Goal: Book appointment/travel/reservation

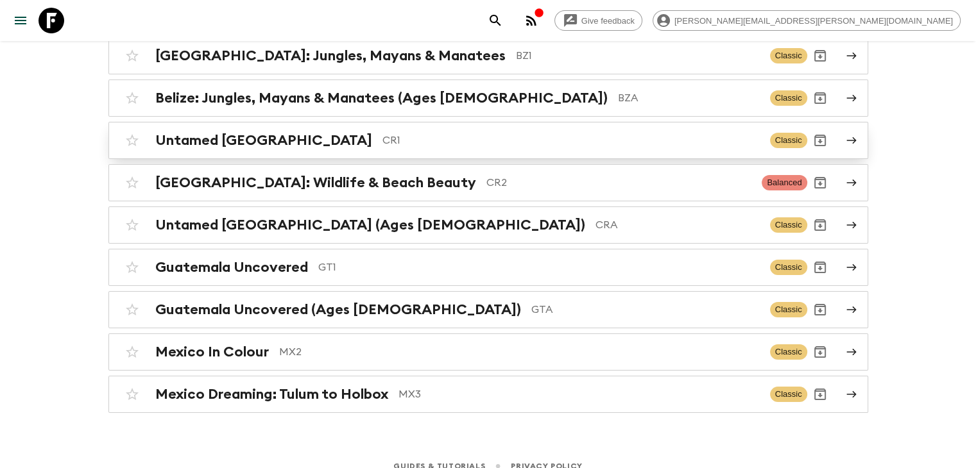
scroll to position [164, 0]
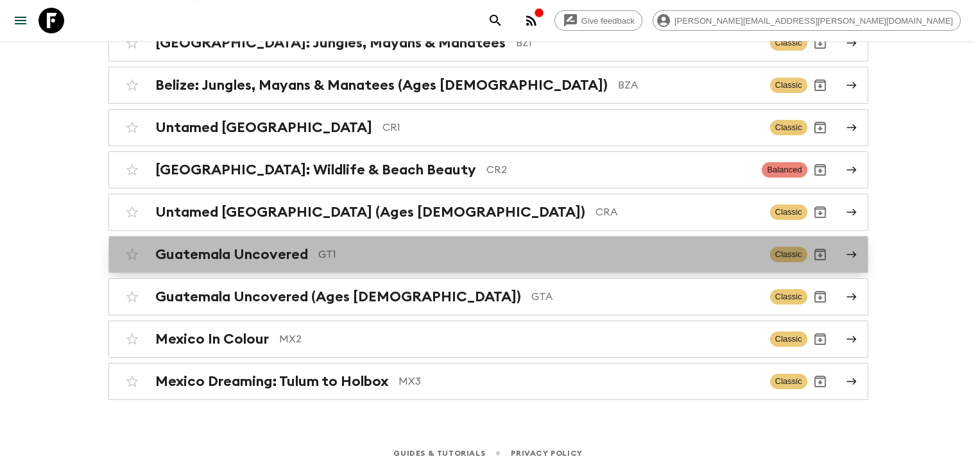
click at [338, 257] on p "GT1" at bounding box center [539, 254] width 442 height 15
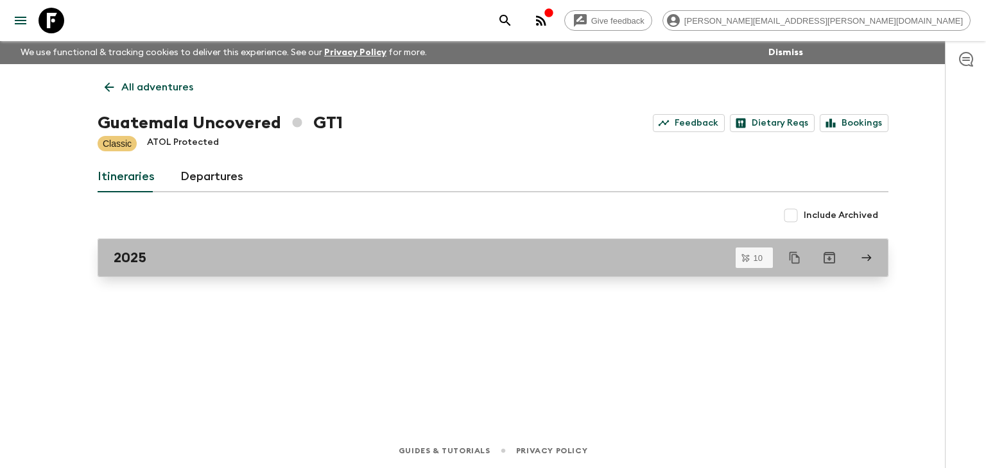
click at [221, 256] on div "2025" at bounding box center [481, 258] width 734 height 17
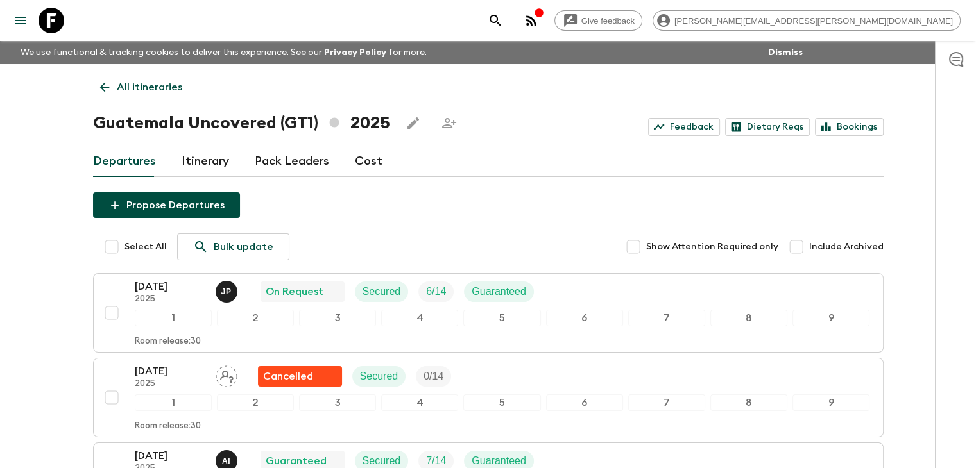
click at [101, 90] on icon at bounding box center [105, 87] width 14 height 14
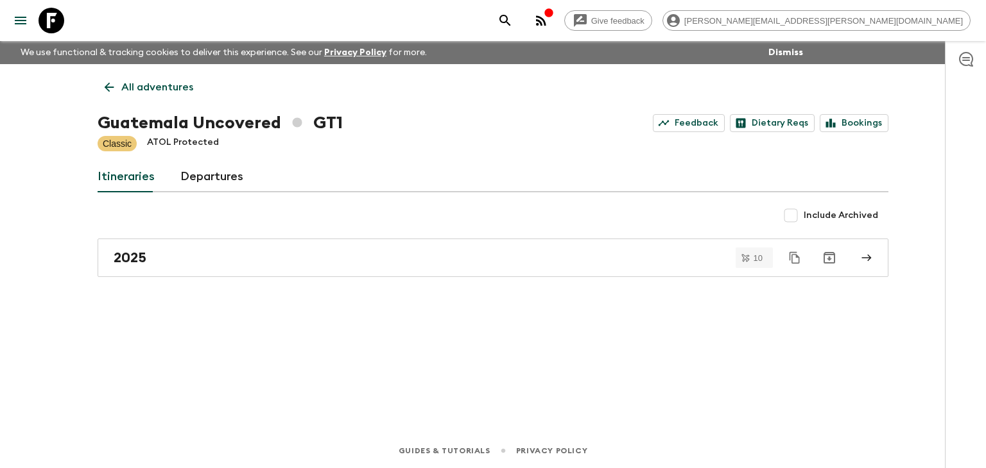
click at [114, 81] on icon at bounding box center [109, 87] width 14 height 14
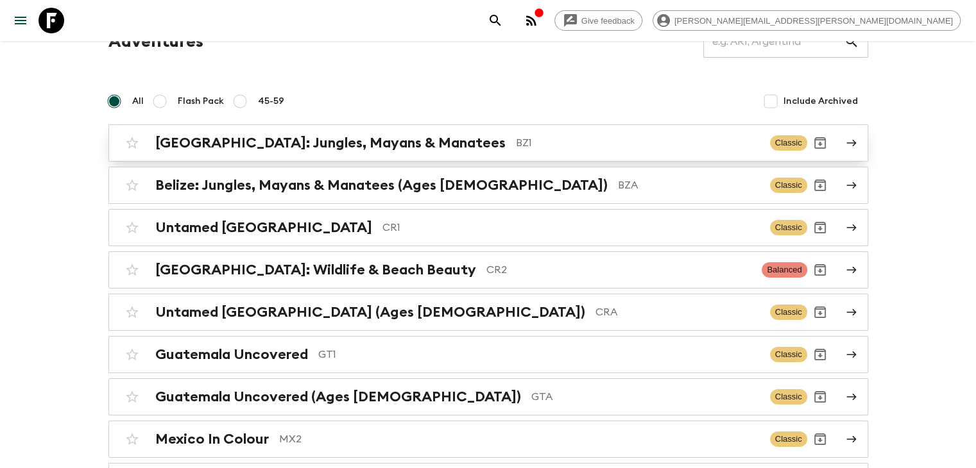
scroll to position [128, 0]
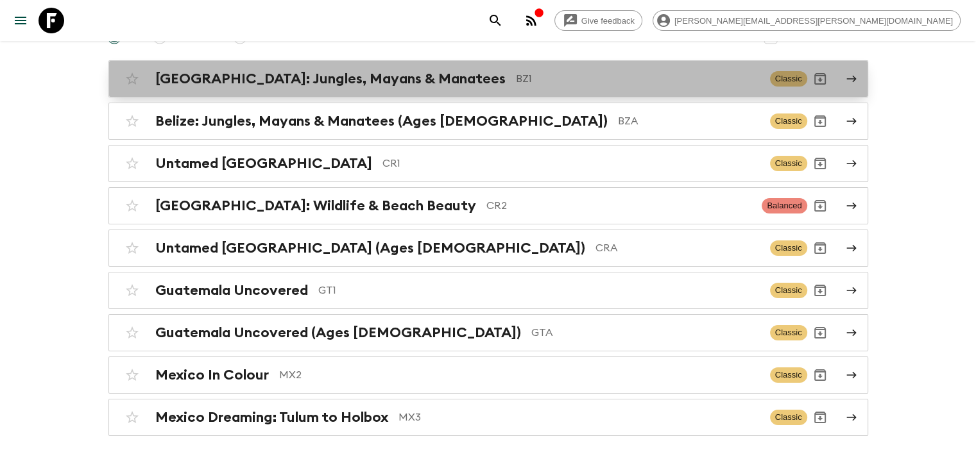
click at [343, 80] on h2 "[GEOGRAPHIC_DATA]: Jungles, Mayans & Manatees" at bounding box center [330, 79] width 350 height 17
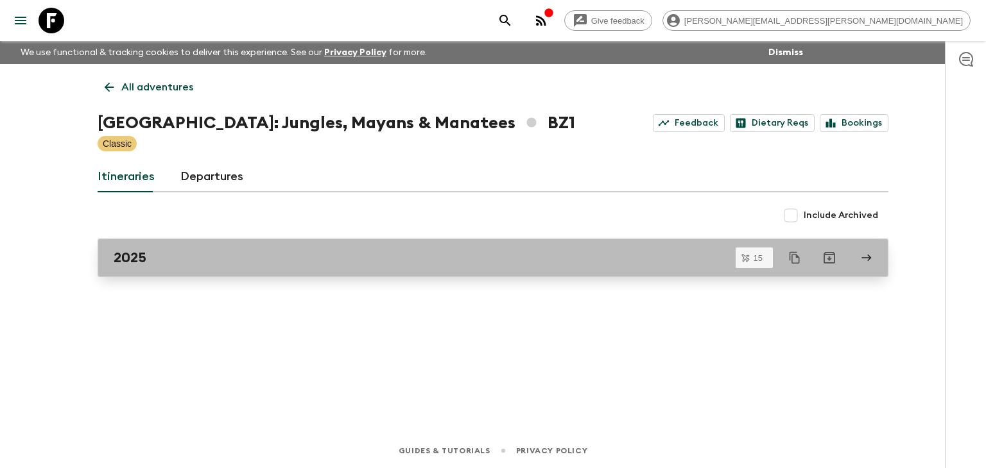
click at [320, 257] on div "2025" at bounding box center [481, 258] width 734 height 17
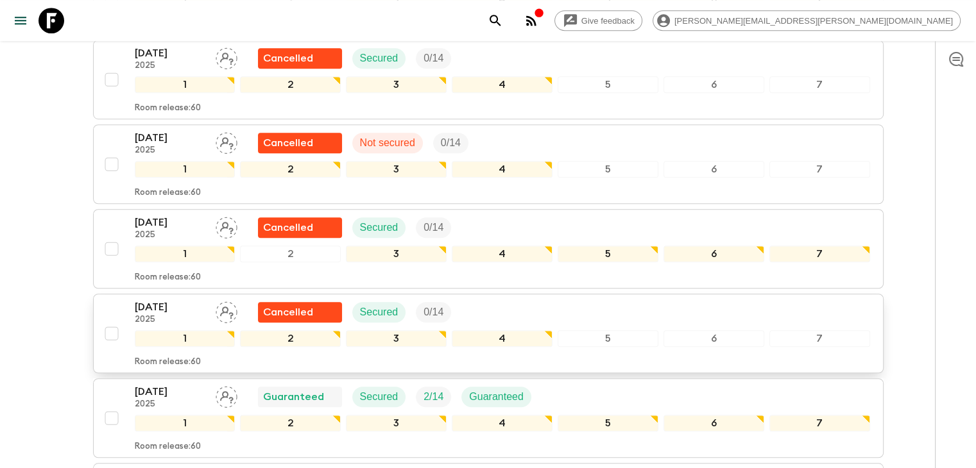
scroll to position [923, 0]
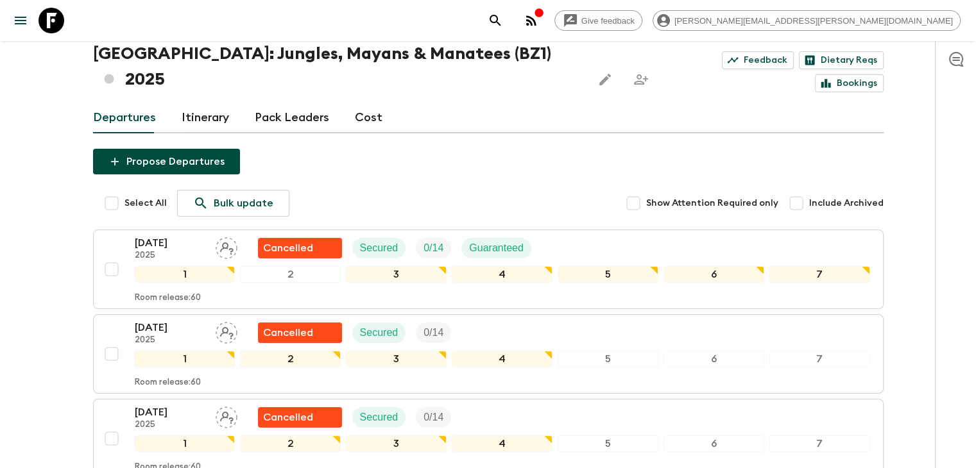
scroll to position [0, 0]
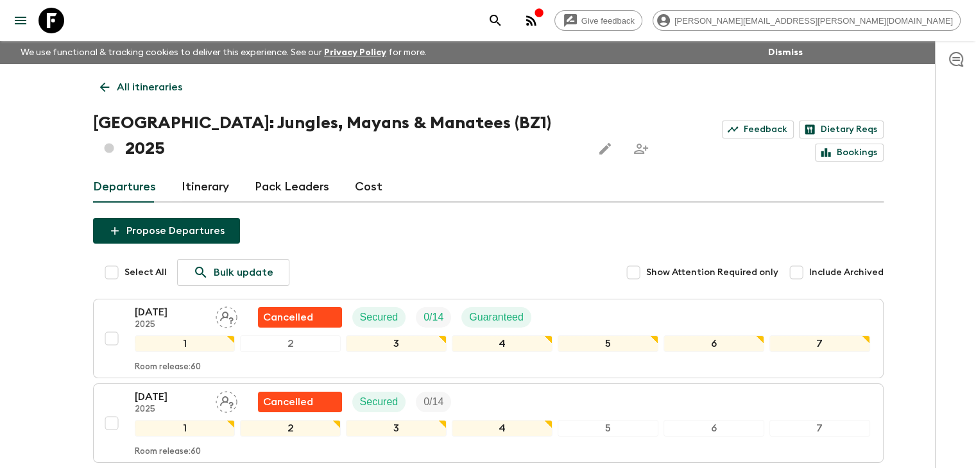
click at [109, 88] on icon at bounding box center [105, 87] width 14 height 14
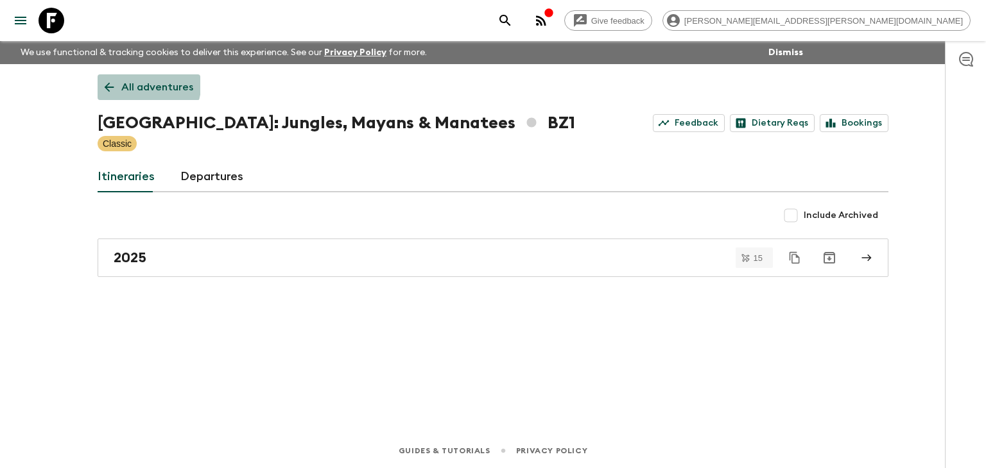
click at [101, 75] on link "All adventures" at bounding box center [149, 87] width 103 height 26
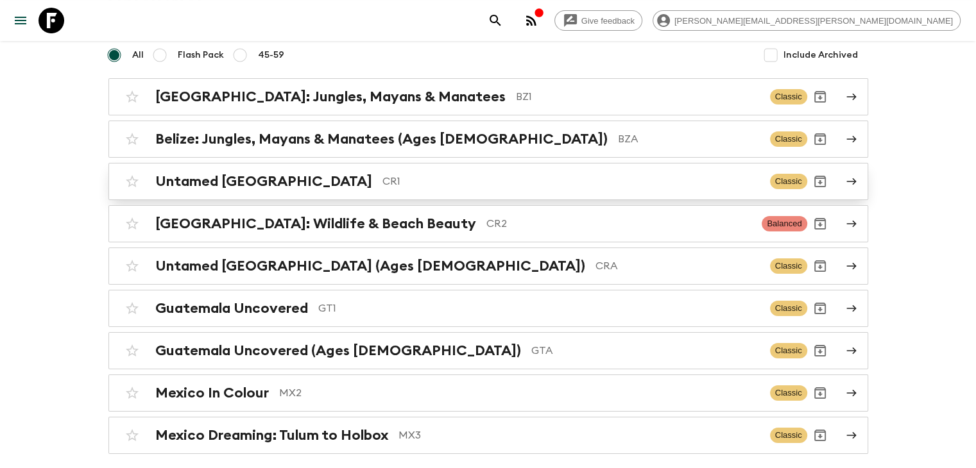
scroll to position [164, 0]
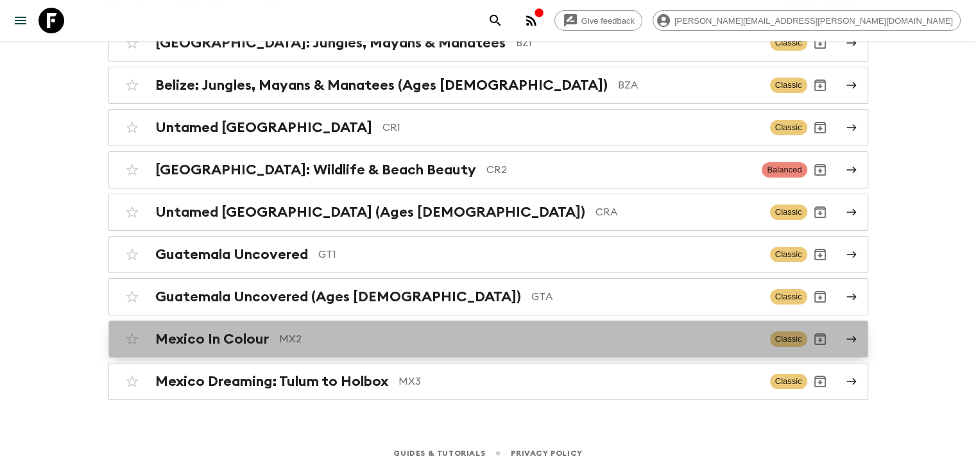
click at [320, 338] on p "MX2" at bounding box center [519, 339] width 481 height 15
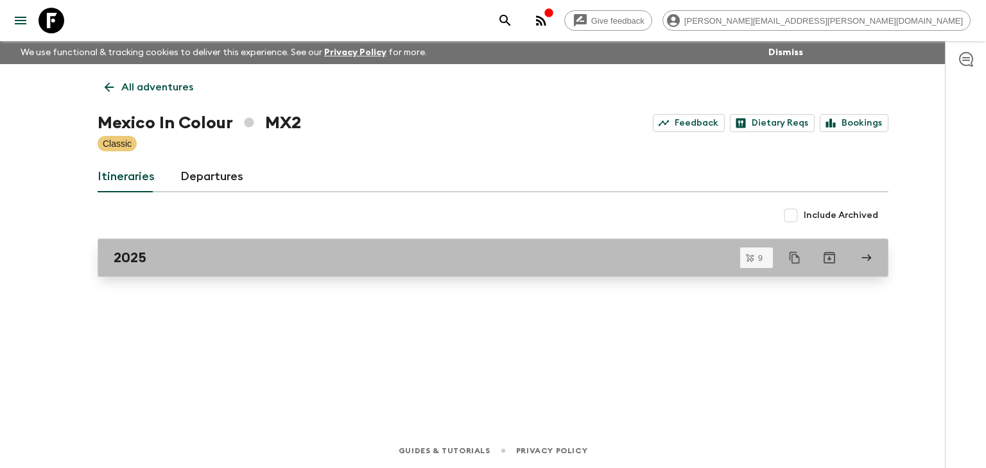
click at [191, 259] on div "2025" at bounding box center [481, 258] width 734 height 17
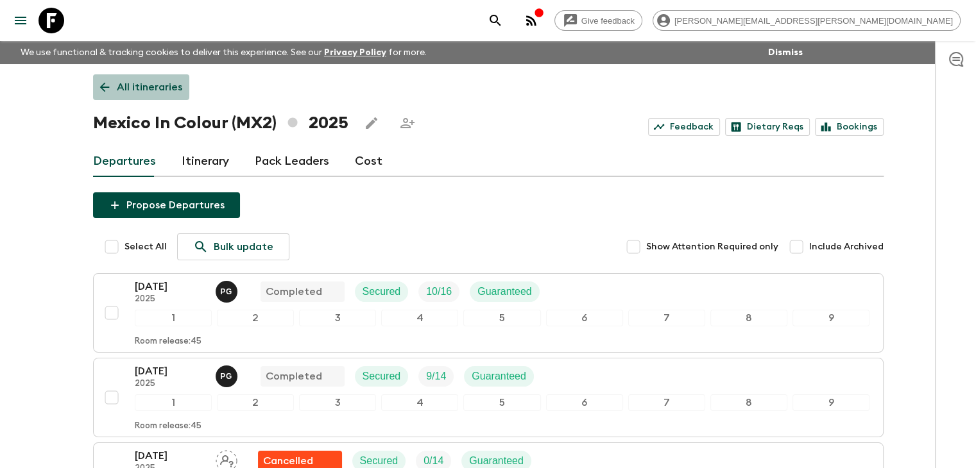
click at [108, 80] on icon at bounding box center [105, 87] width 14 height 14
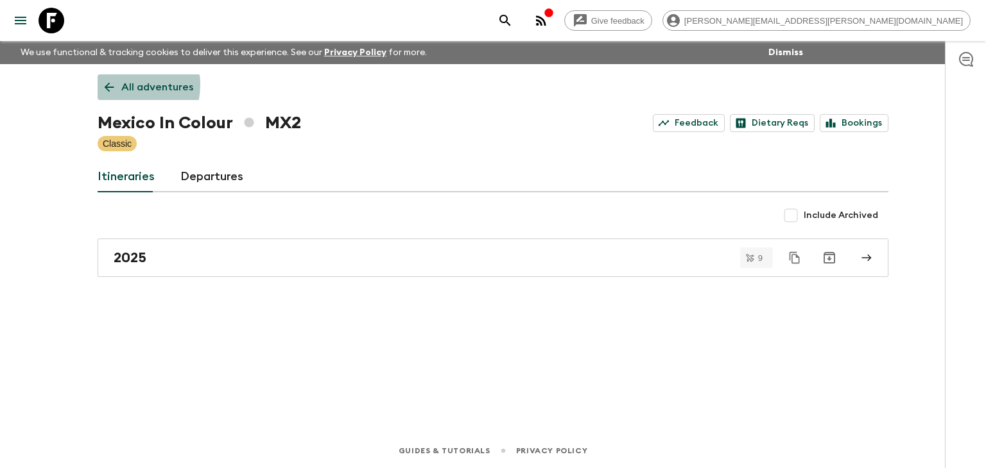
click at [115, 85] on icon at bounding box center [109, 87] width 14 height 14
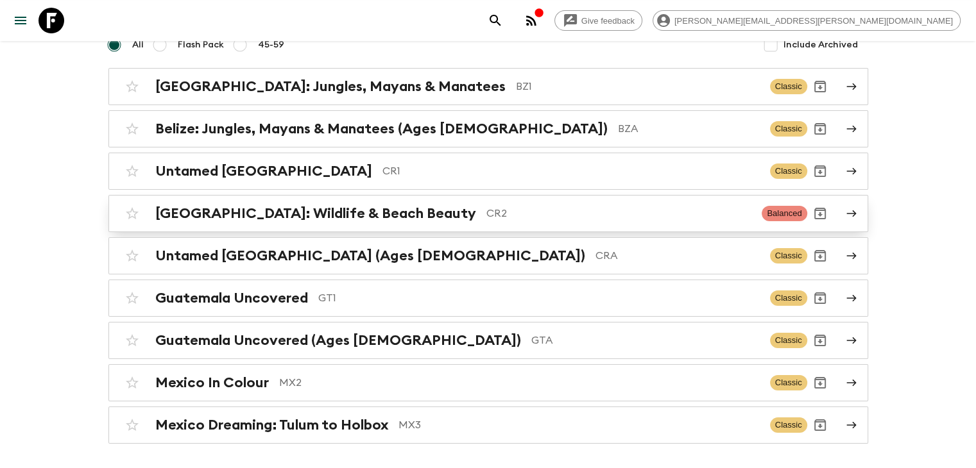
scroll to position [128, 0]
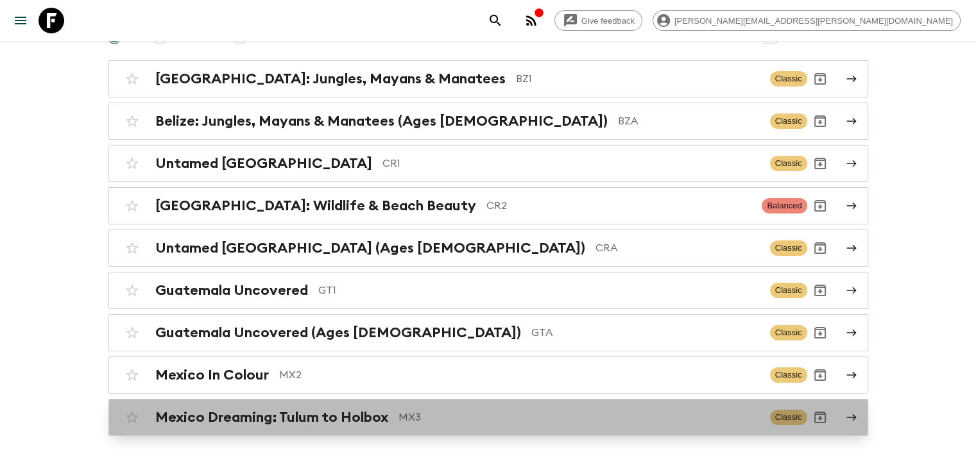
click at [370, 416] on h2 "Mexico Dreaming: Tulum to Holbox" at bounding box center [271, 417] width 233 height 17
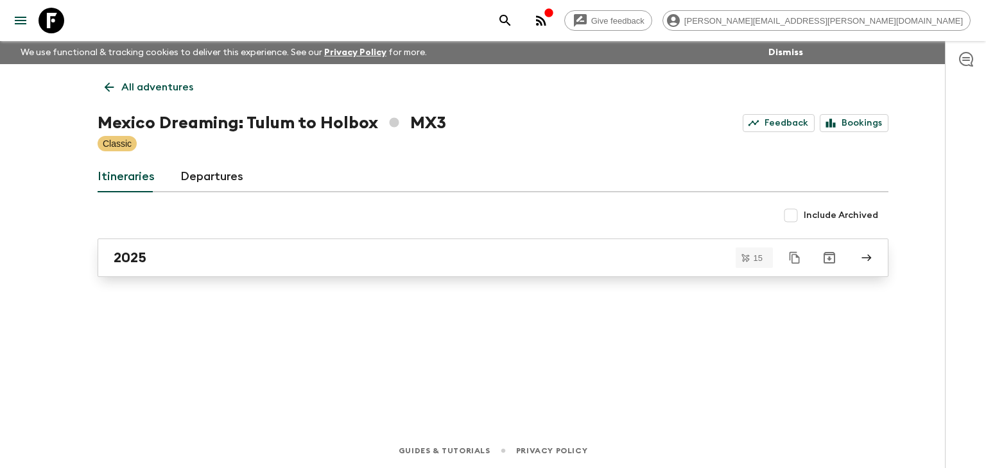
click at [209, 253] on div "2025" at bounding box center [481, 258] width 734 height 17
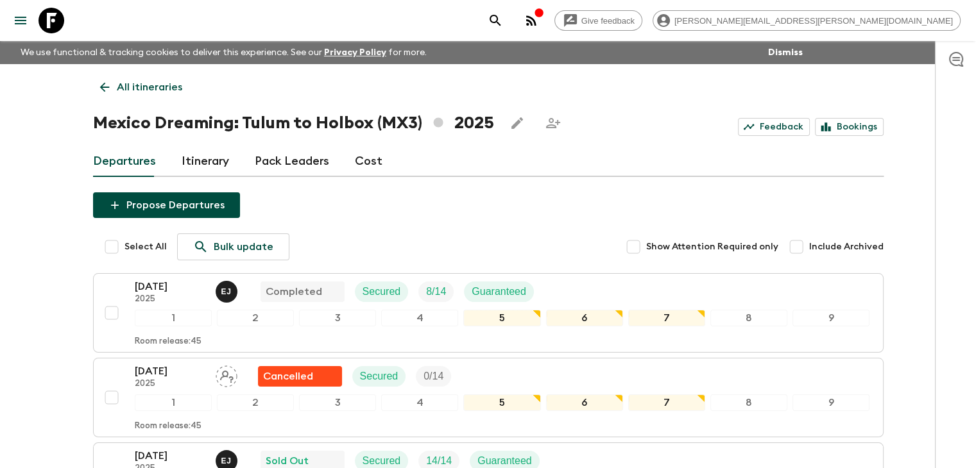
click at [100, 82] on icon at bounding box center [105, 87] width 14 height 14
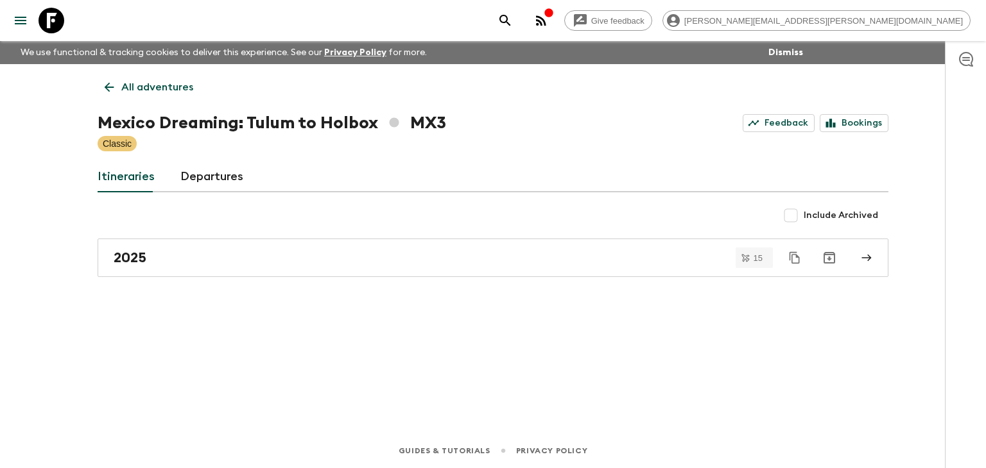
click at [106, 85] on icon at bounding box center [109, 87] width 14 height 14
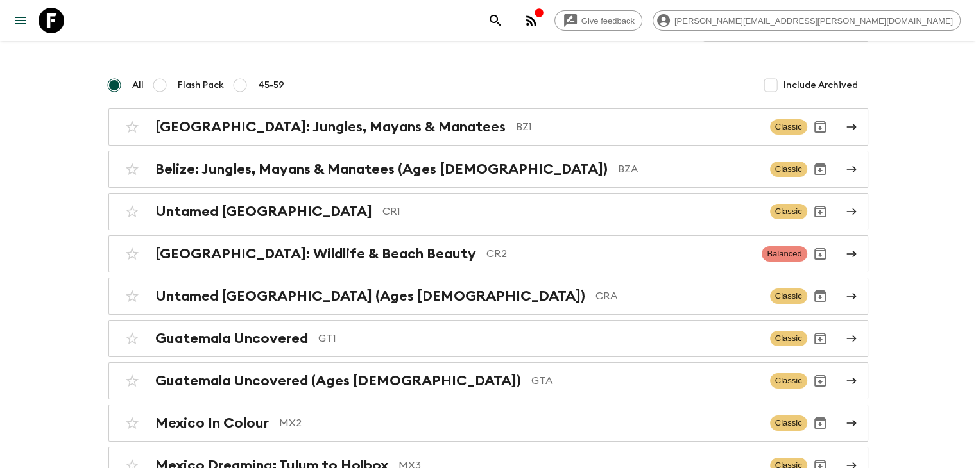
scroll to position [128, 0]
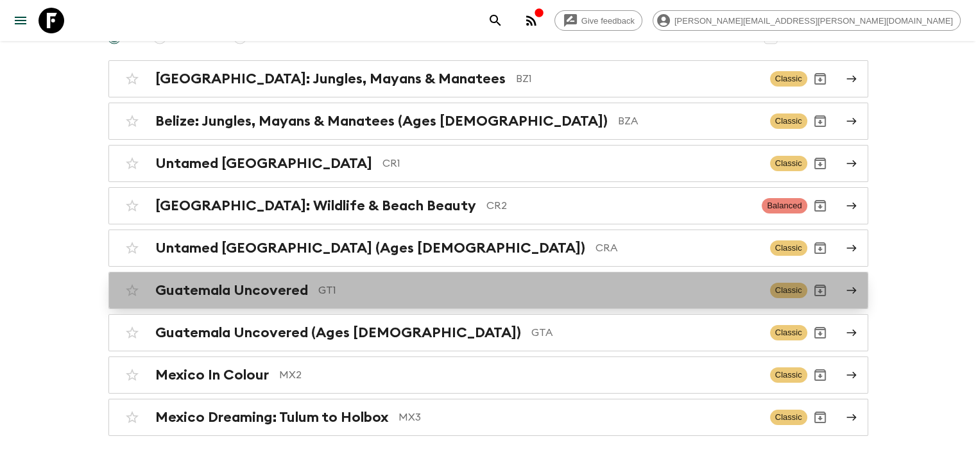
click at [253, 282] on h2 "Guatemala Uncovered" at bounding box center [231, 290] width 153 height 17
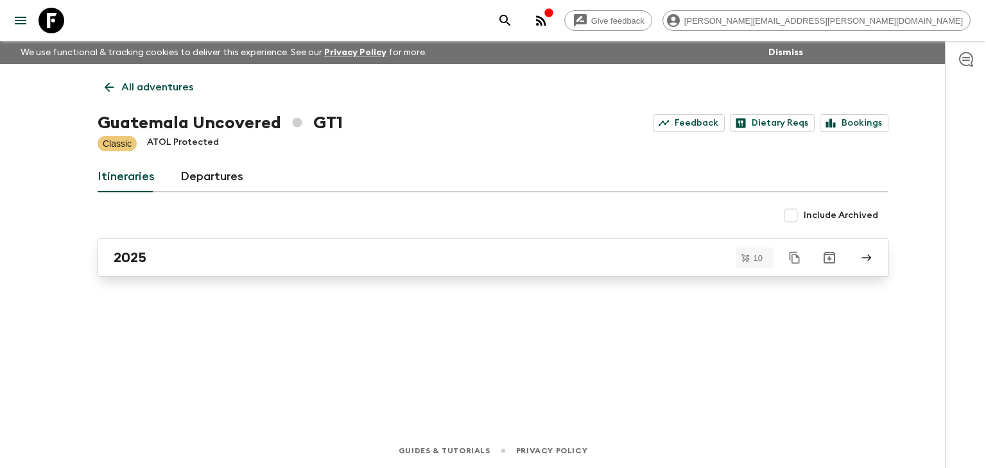
click at [237, 255] on div "2025" at bounding box center [481, 258] width 734 height 17
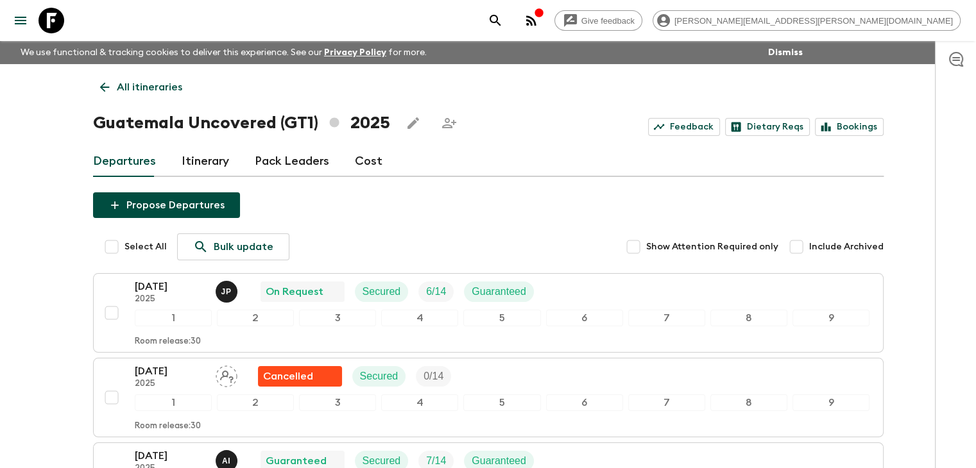
click at [104, 87] on icon at bounding box center [104, 88] width 10 height 10
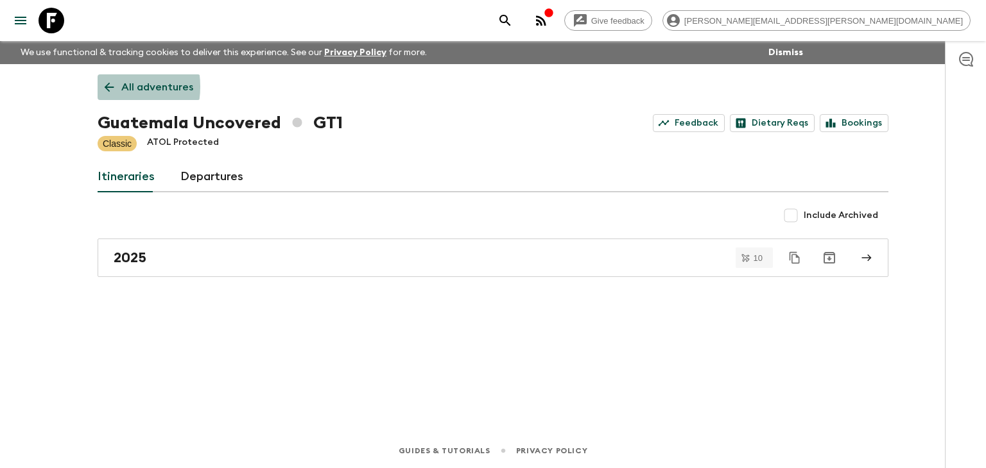
click at [104, 87] on icon at bounding box center [109, 87] width 14 height 14
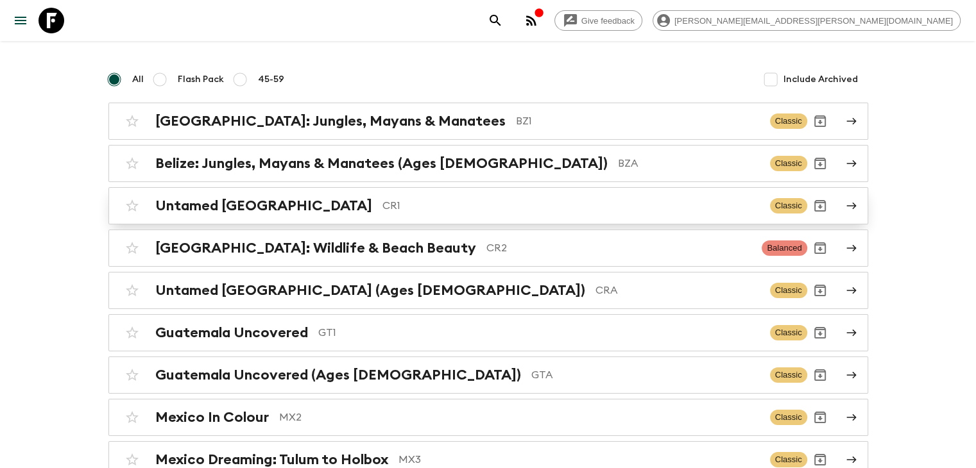
scroll to position [64, 0]
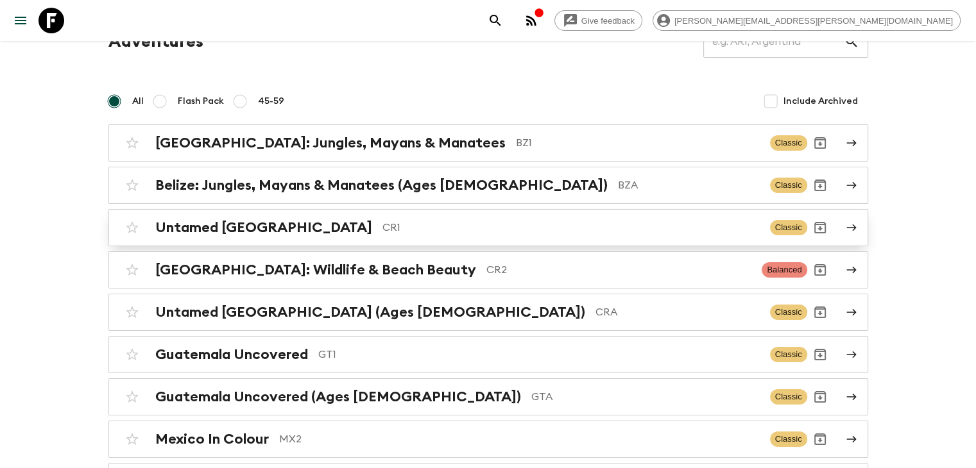
click at [303, 223] on div "Untamed [GEOGRAPHIC_DATA] CR1" at bounding box center [457, 227] width 605 height 17
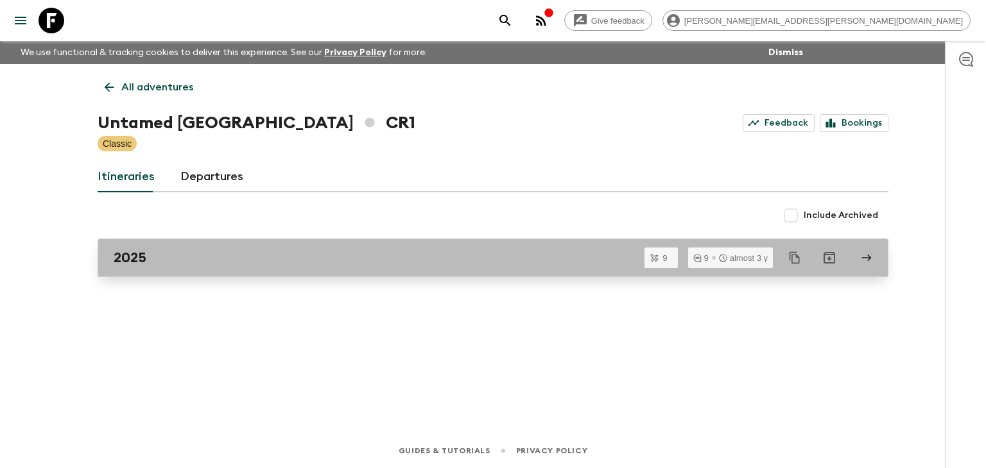
click at [249, 264] on div "2025" at bounding box center [481, 258] width 734 height 17
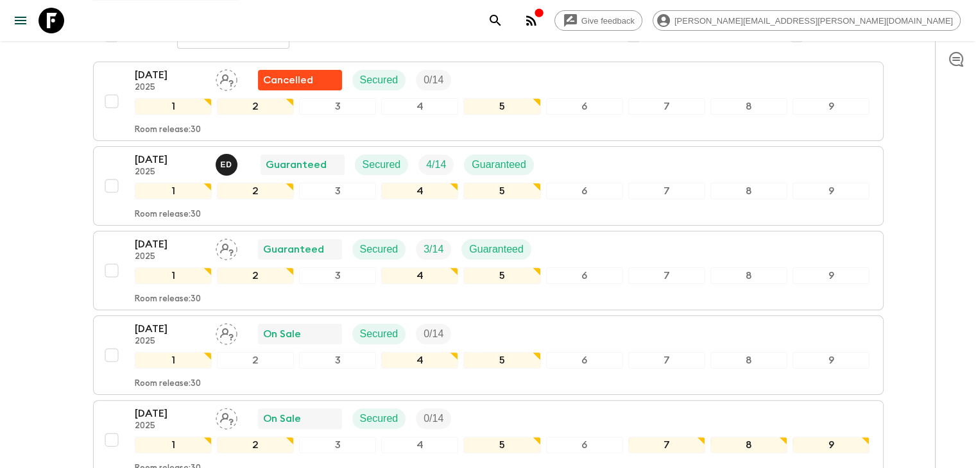
scroll to position [234, 0]
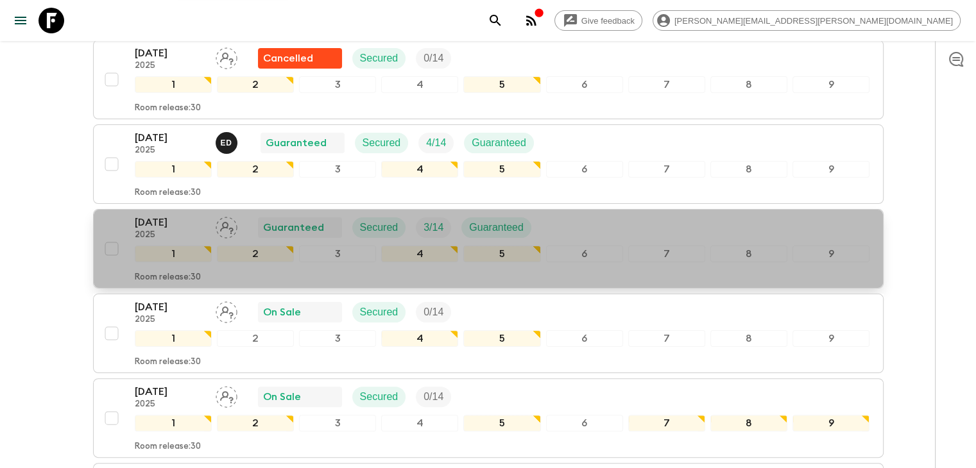
click at [118, 209] on button "[DATE] 2025 Guaranteed Secured 3 / 14 Guaranteed 1 2 3 4 5 6 7 8 9 Room release…" at bounding box center [488, 249] width 791 height 80
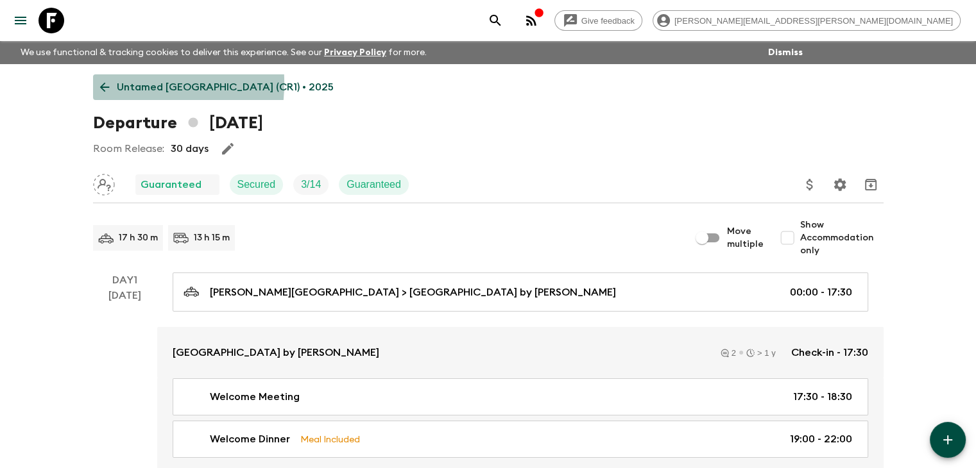
click at [93, 83] on link "Untamed [GEOGRAPHIC_DATA] (CR1) • 2025" at bounding box center [217, 87] width 248 height 26
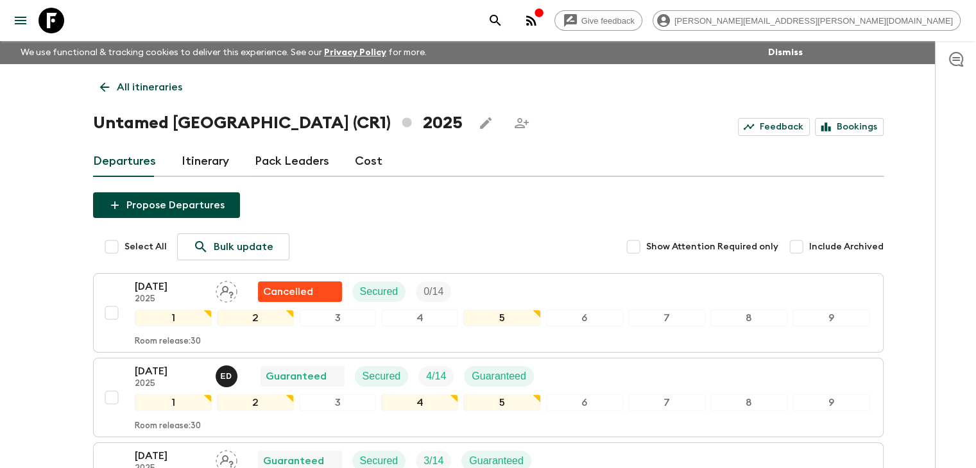
click at [117, 76] on link "All itineraries" at bounding box center [141, 87] width 96 height 26
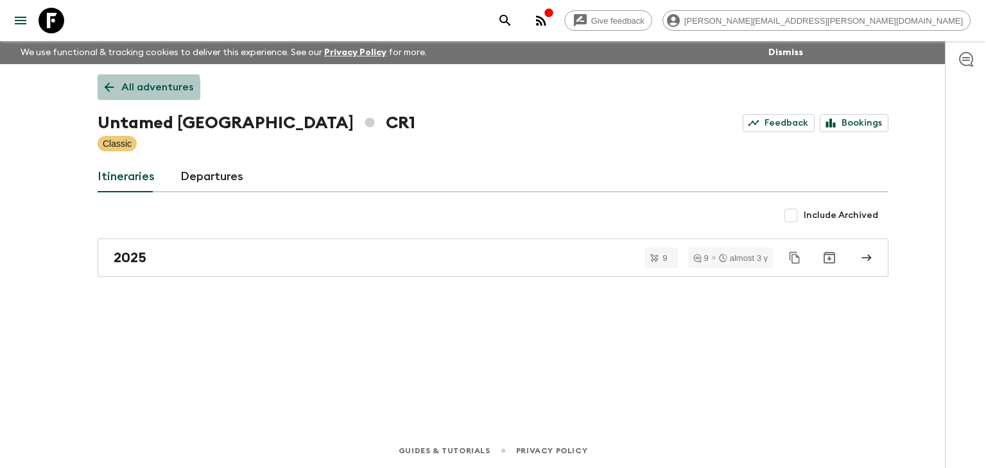
click at [131, 90] on p "All adventures" at bounding box center [157, 87] width 72 height 15
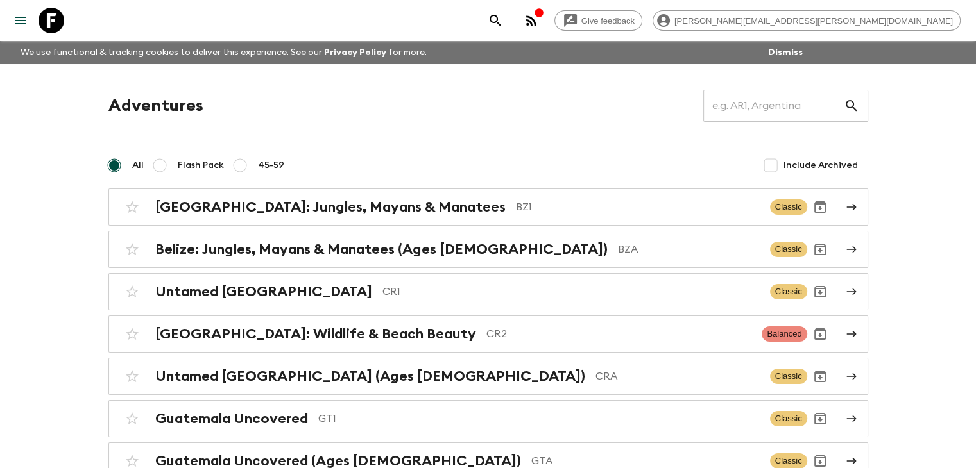
click at [411, 126] on div "Adventures ​ All Flash Pack 45-59 Include Archived [GEOGRAPHIC_DATA]: Jungles, …" at bounding box center [488, 327] width 791 height 475
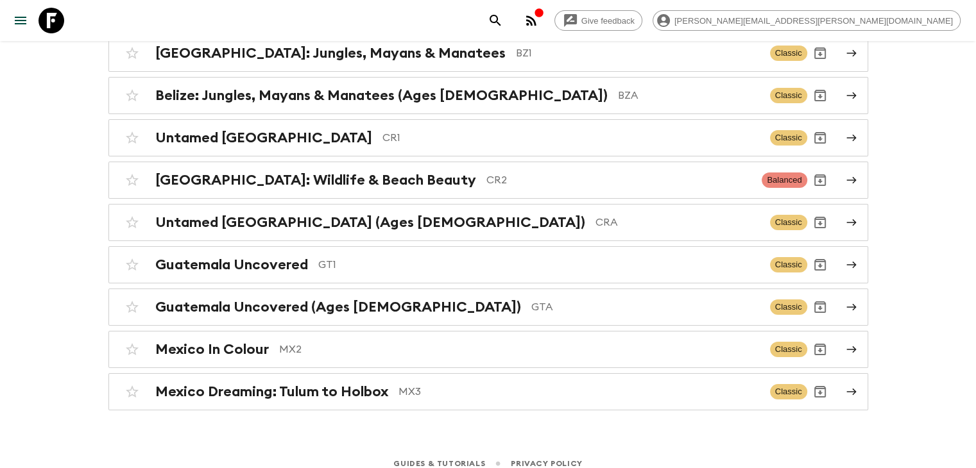
scroll to position [164, 0]
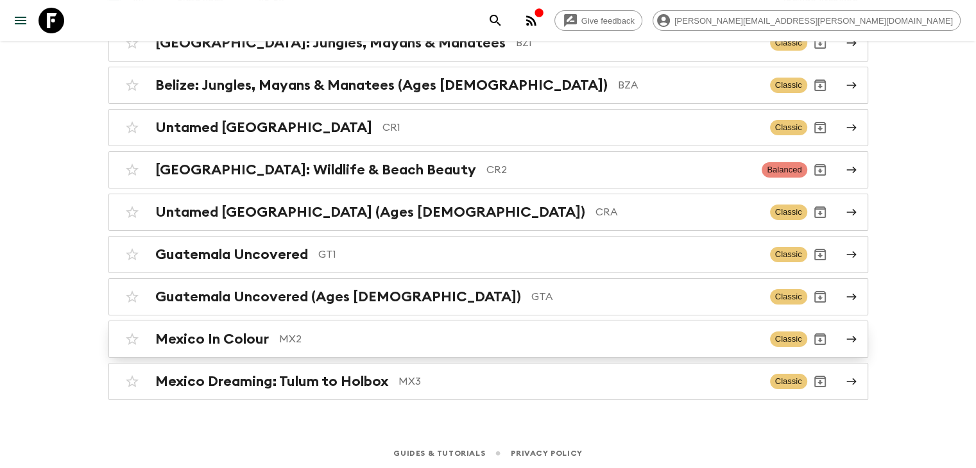
click at [320, 332] on p "MX2" at bounding box center [519, 339] width 481 height 15
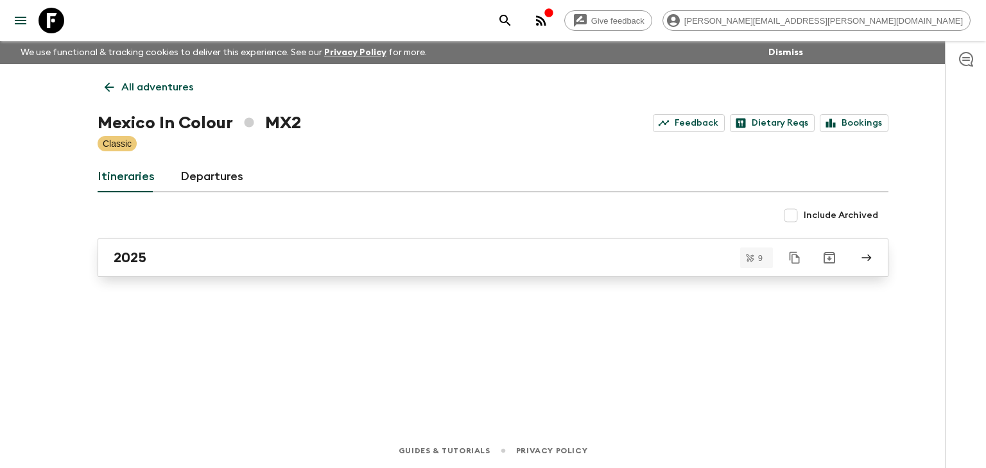
click at [259, 244] on link "2025" at bounding box center [493, 258] width 791 height 39
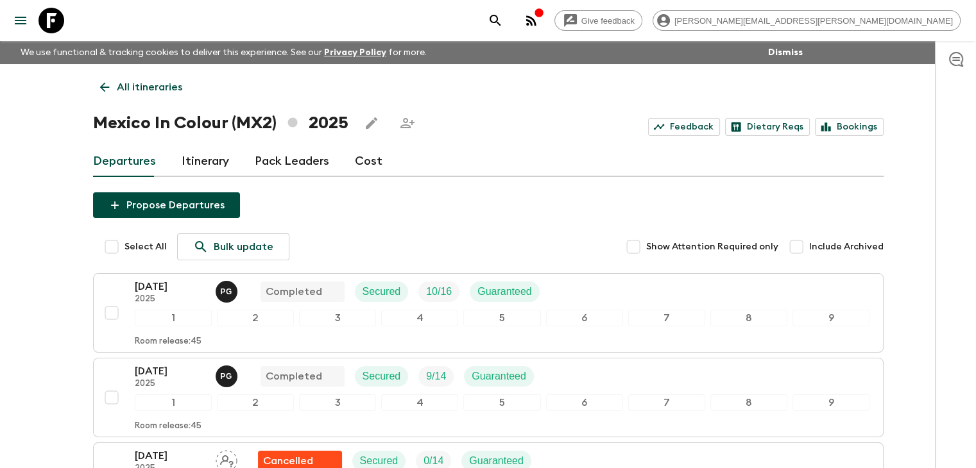
click at [98, 93] on icon at bounding box center [105, 87] width 14 height 14
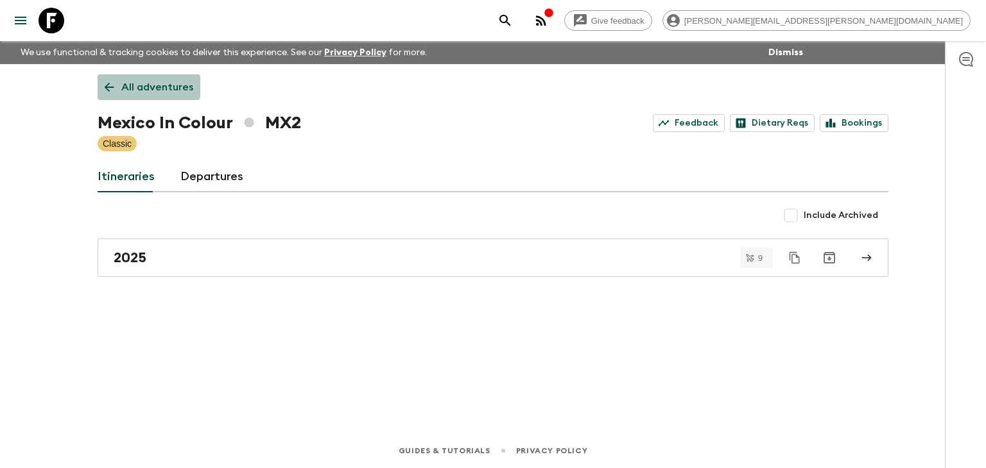
click at [109, 78] on link "All adventures" at bounding box center [149, 87] width 103 height 26
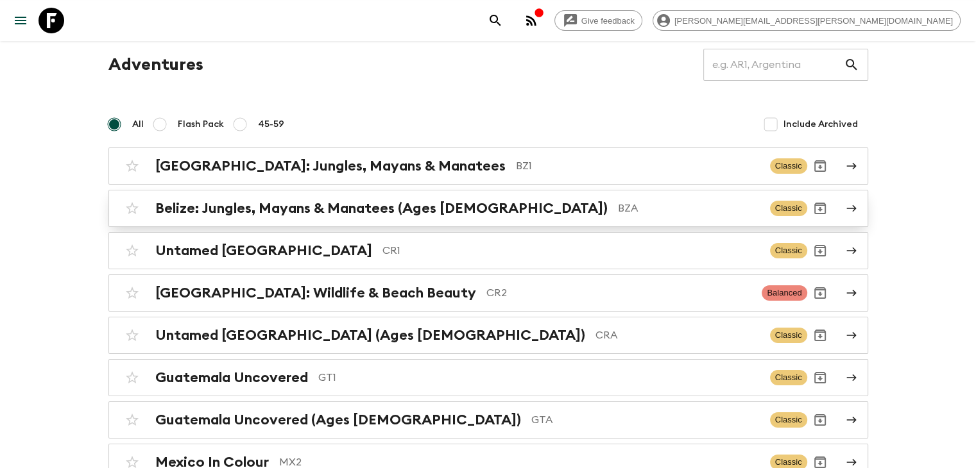
scroll to position [128, 0]
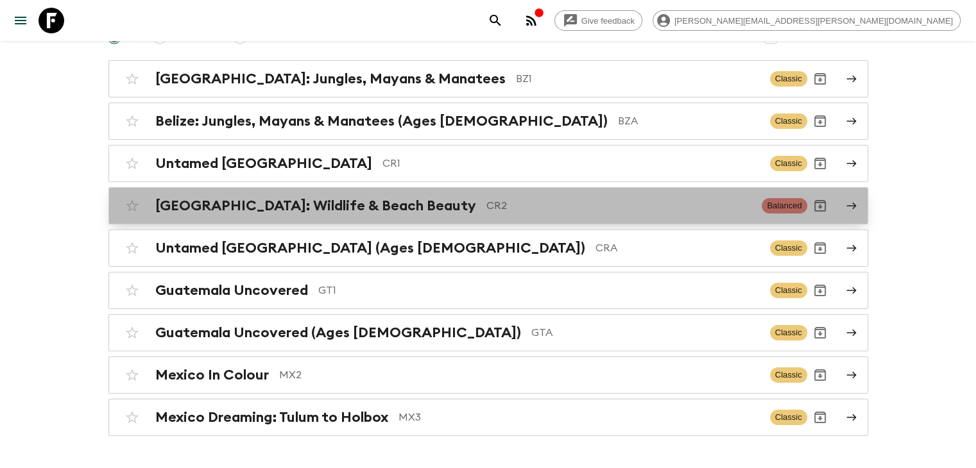
click at [370, 203] on h2 "[GEOGRAPHIC_DATA]: Wildlife & Beach Beauty" at bounding box center [315, 206] width 321 height 17
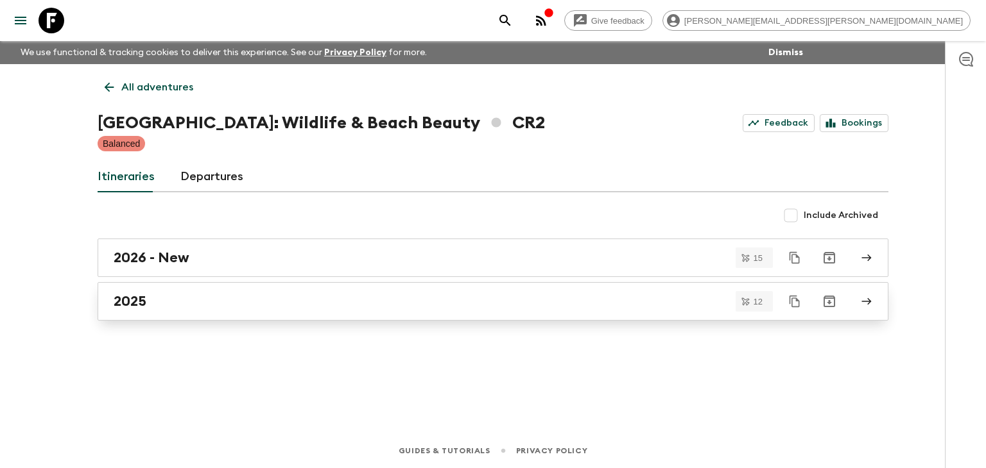
click at [227, 301] on div "2025" at bounding box center [481, 301] width 734 height 17
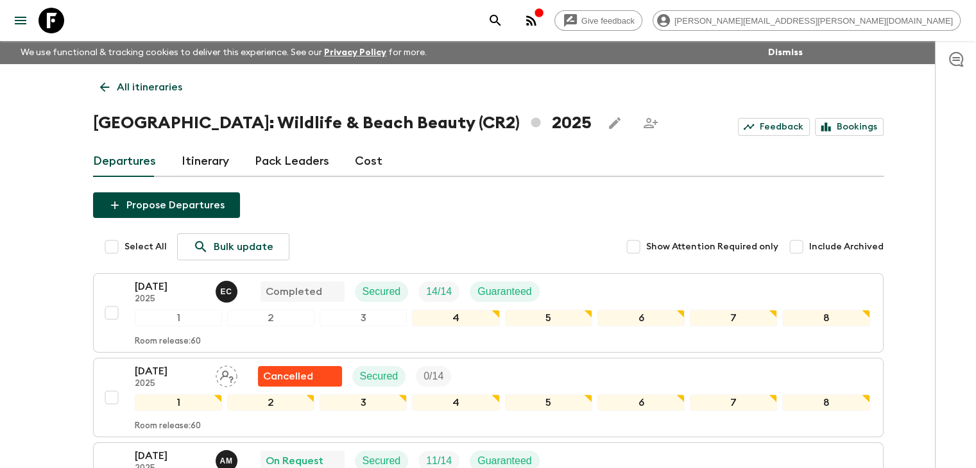
click at [114, 85] on link "All itineraries" at bounding box center [141, 87] width 96 height 26
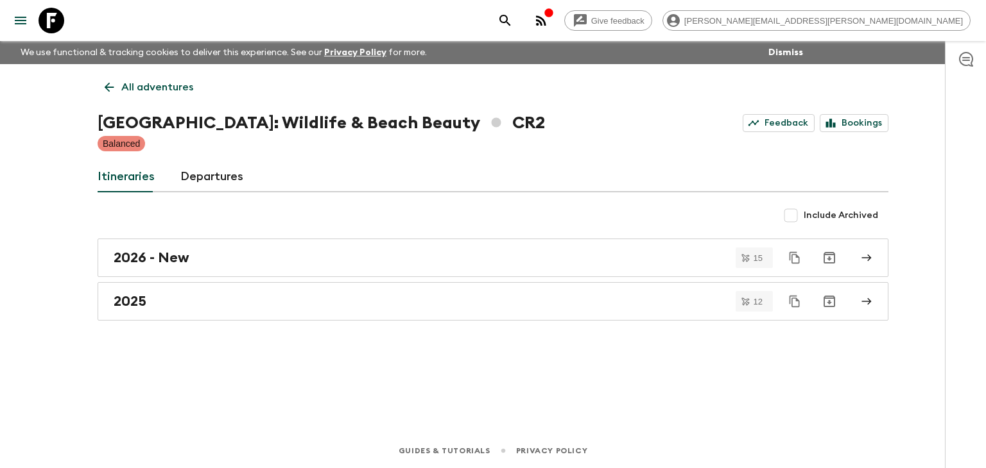
click at [110, 90] on icon at bounding box center [109, 87] width 14 height 14
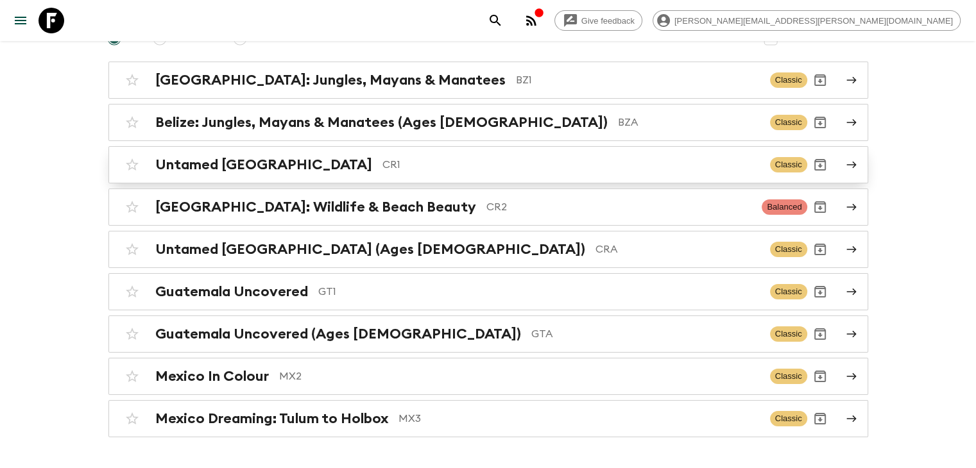
scroll to position [128, 0]
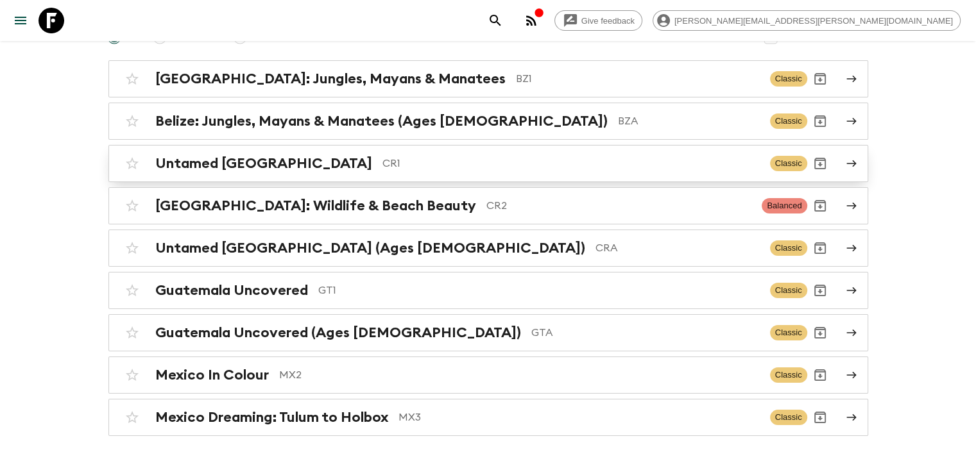
click at [231, 164] on h2 "Untamed [GEOGRAPHIC_DATA]" at bounding box center [263, 163] width 217 height 17
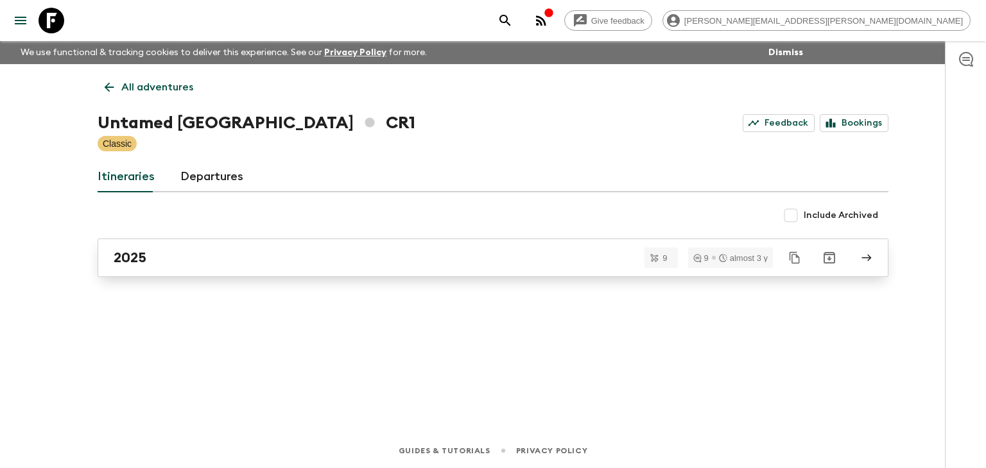
click at [167, 263] on div "2025" at bounding box center [481, 258] width 734 height 17
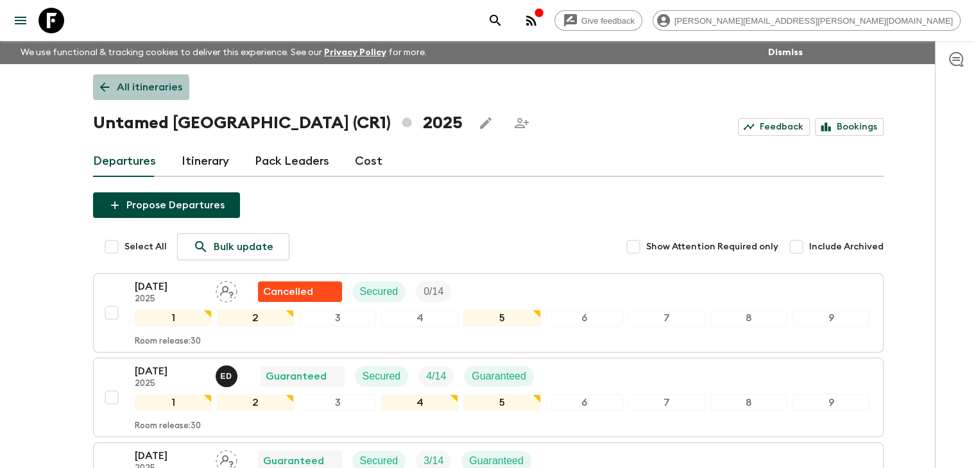
click at [110, 94] on icon at bounding box center [105, 87] width 14 height 14
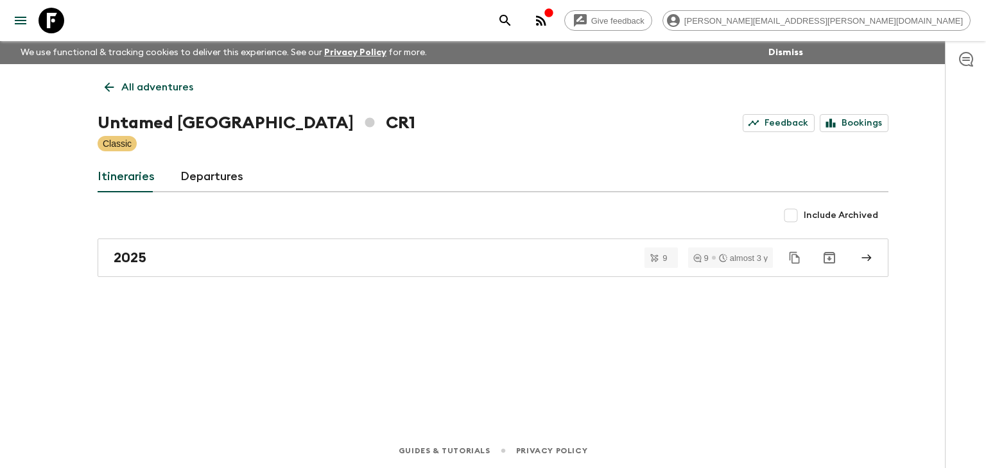
click at [108, 86] on icon at bounding box center [109, 87] width 14 height 14
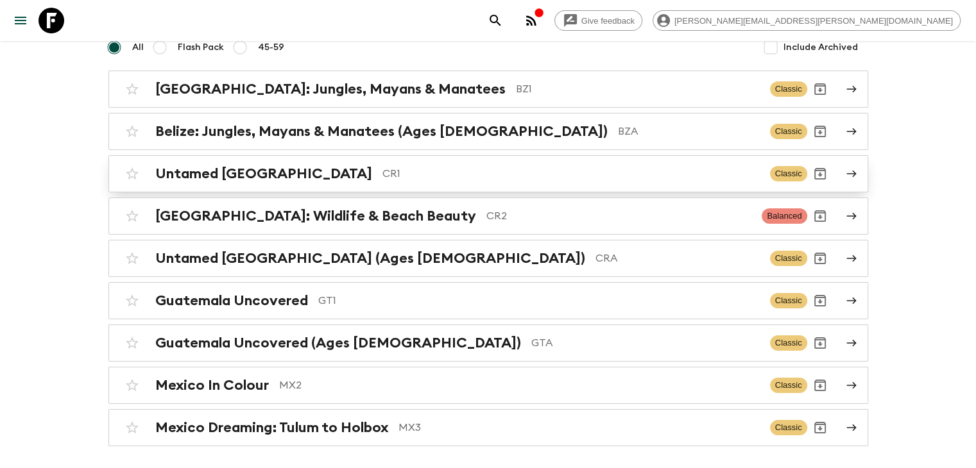
scroll to position [164, 0]
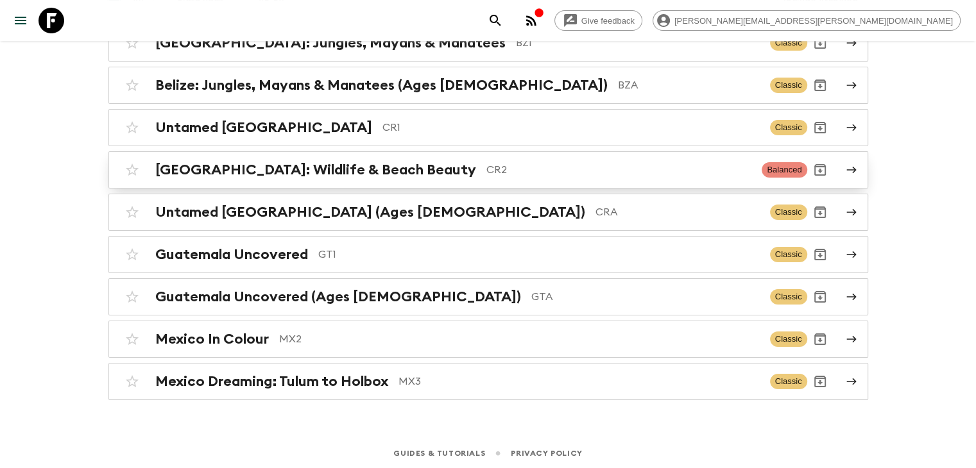
click at [392, 170] on h2 "[GEOGRAPHIC_DATA]: Wildlife & Beach Beauty" at bounding box center [315, 170] width 321 height 17
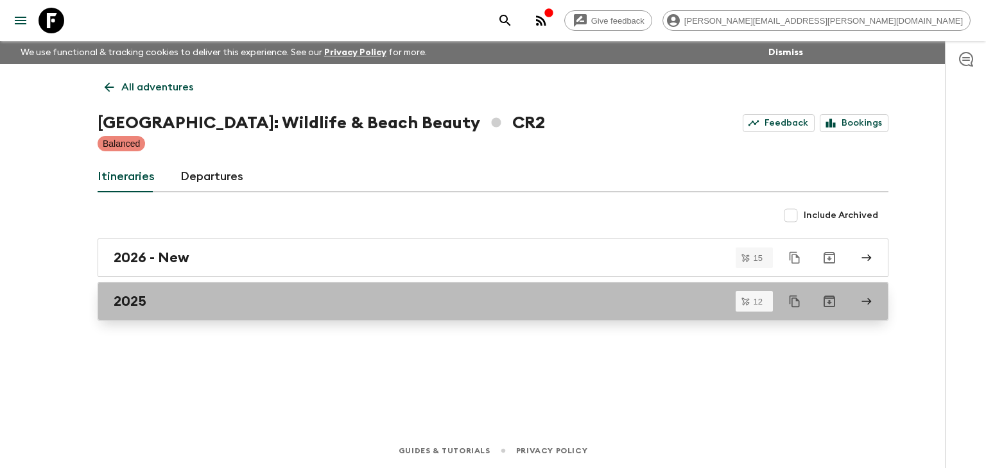
click at [216, 300] on div "2025" at bounding box center [481, 301] width 734 height 17
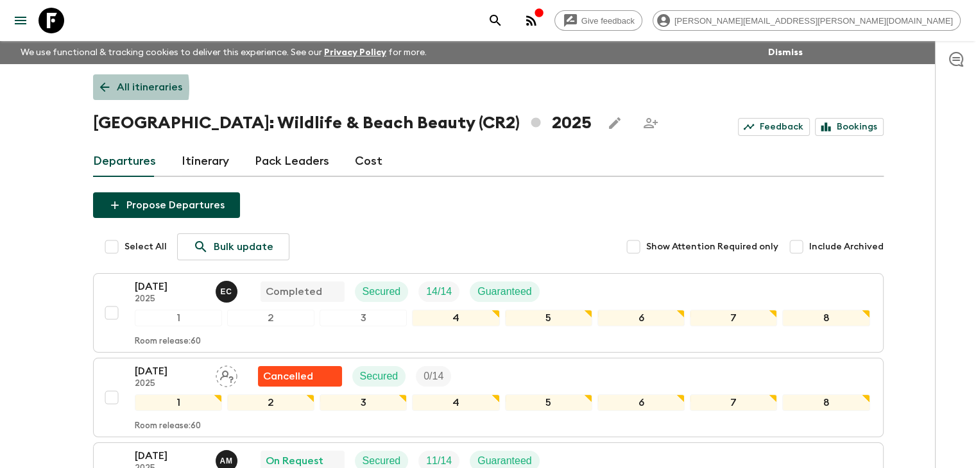
click at [101, 88] on icon at bounding box center [104, 88] width 10 height 10
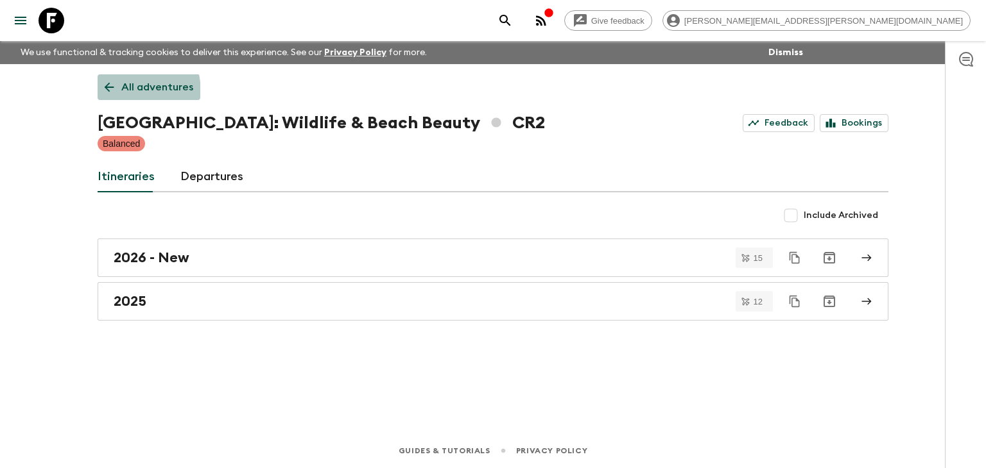
click at [110, 93] on icon at bounding box center [109, 87] width 14 height 14
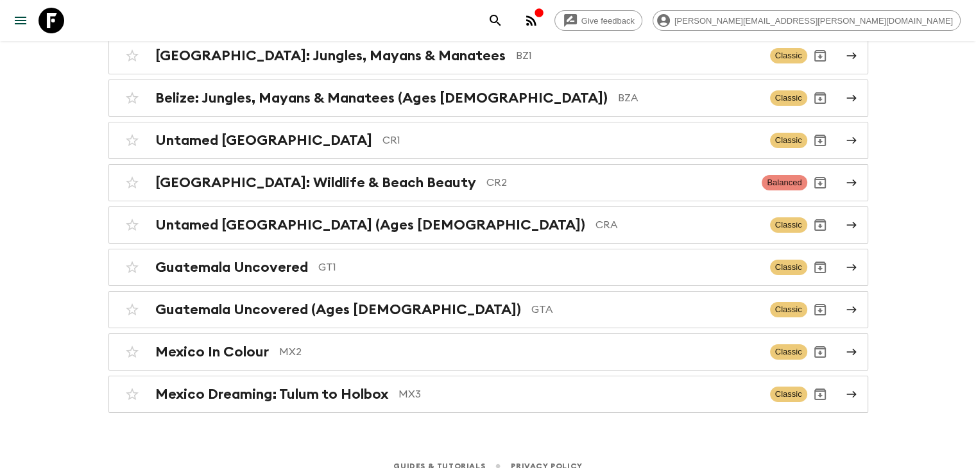
scroll to position [164, 0]
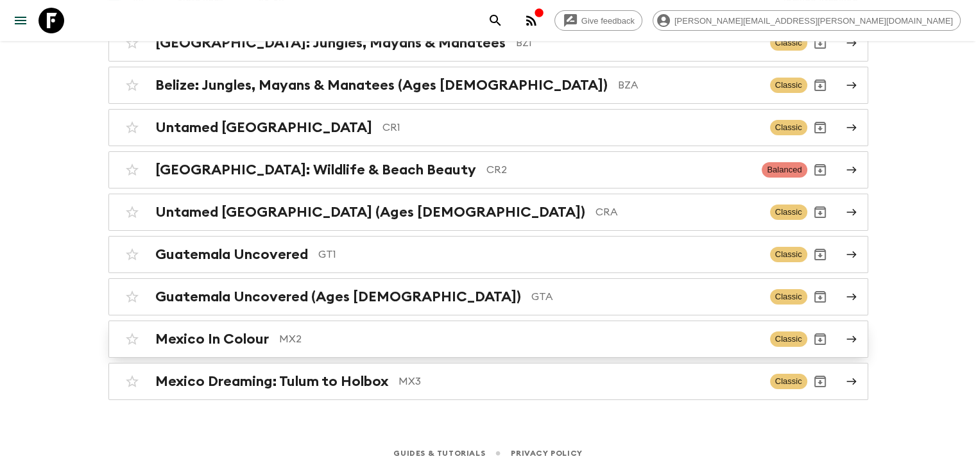
click at [314, 333] on p "MX2" at bounding box center [519, 339] width 481 height 15
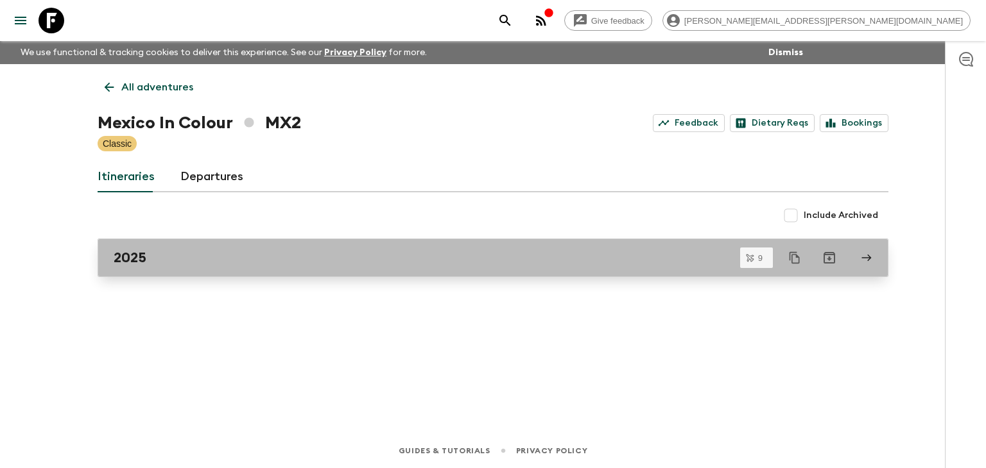
click at [203, 246] on link "2025" at bounding box center [493, 258] width 791 height 39
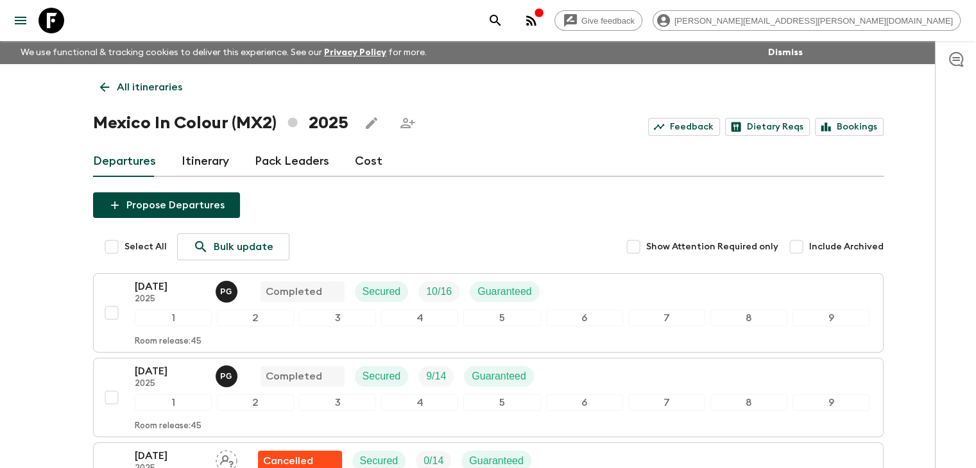
click at [93, 85] on link "All itineraries" at bounding box center [141, 87] width 96 height 26
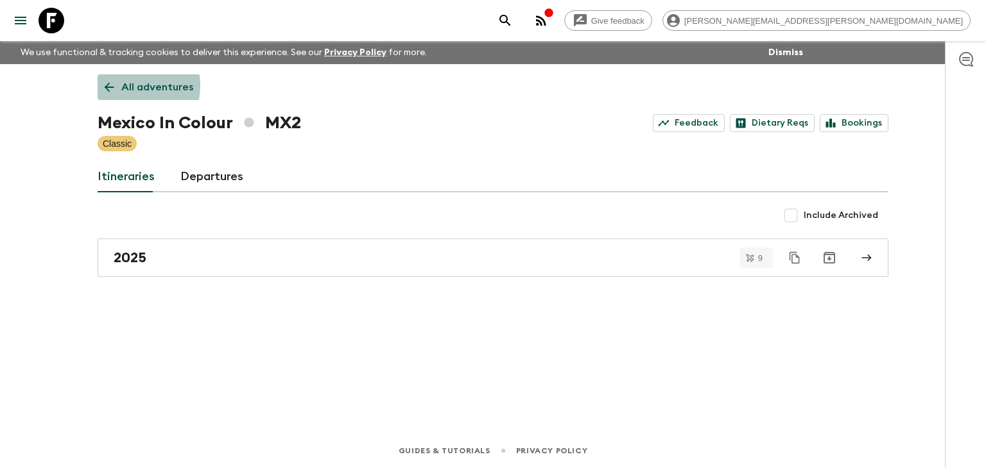
click at [116, 85] on icon at bounding box center [109, 87] width 14 height 14
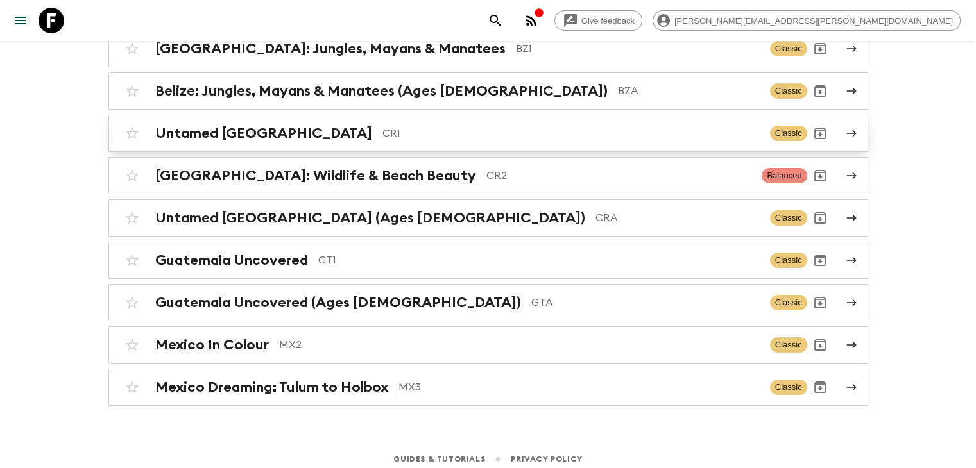
scroll to position [164, 0]
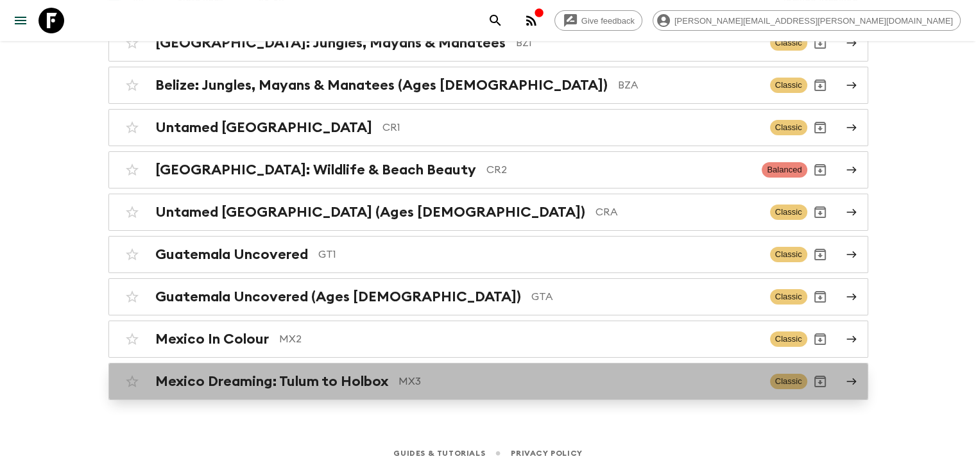
click at [345, 373] on h2 "Mexico Dreaming: Tulum to Holbox" at bounding box center [271, 381] width 233 height 17
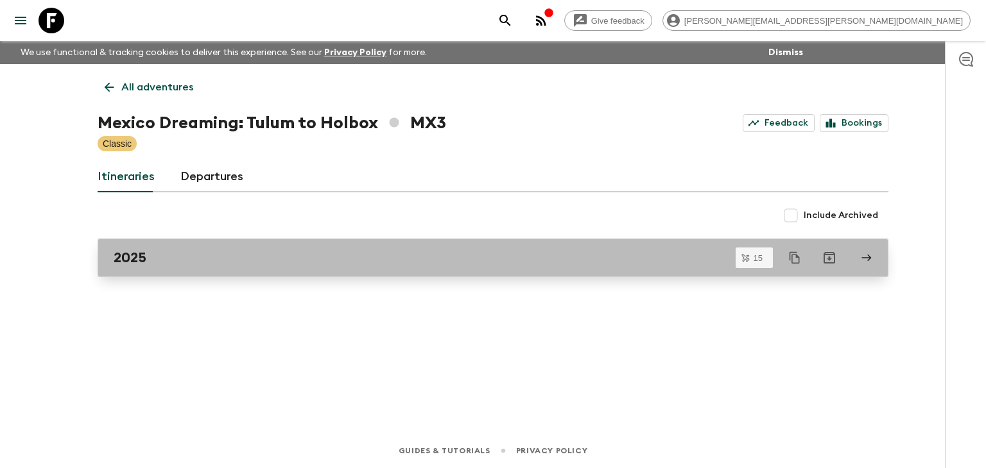
click at [210, 262] on div "2025" at bounding box center [481, 258] width 734 height 17
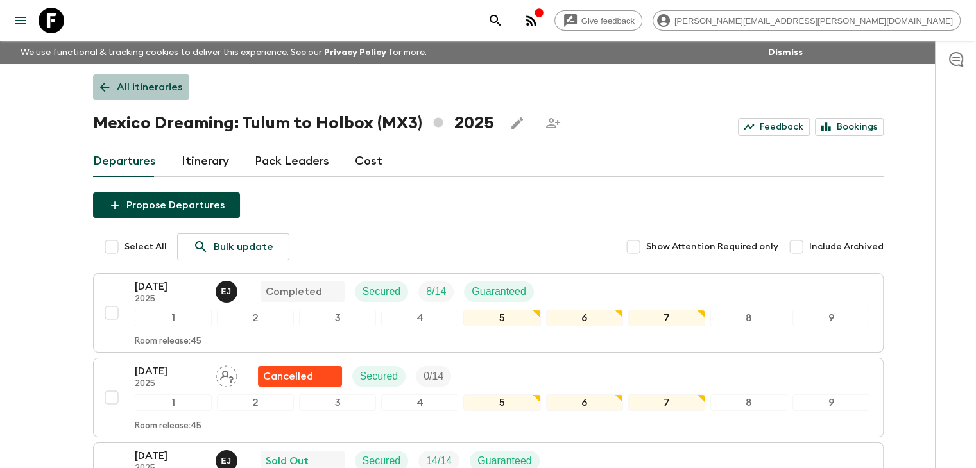
click at [108, 90] on icon at bounding box center [105, 87] width 14 height 14
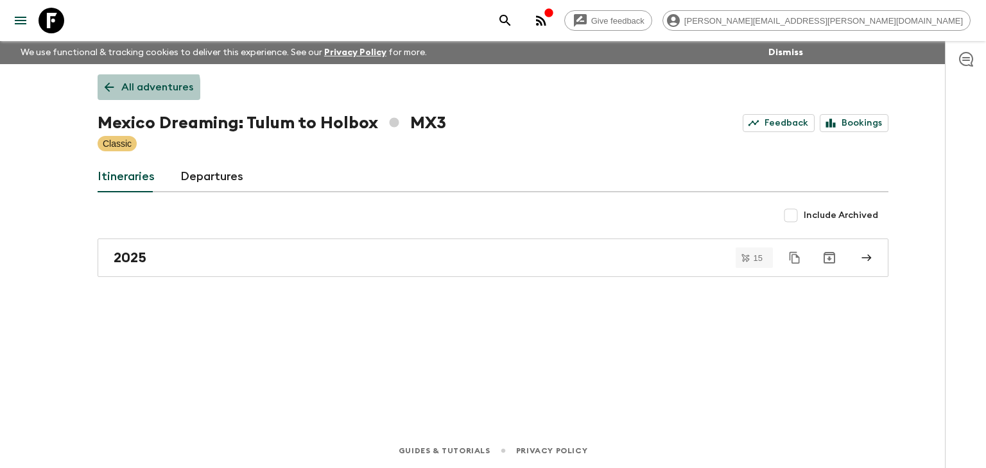
click at [114, 91] on icon at bounding box center [109, 87] width 14 height 14
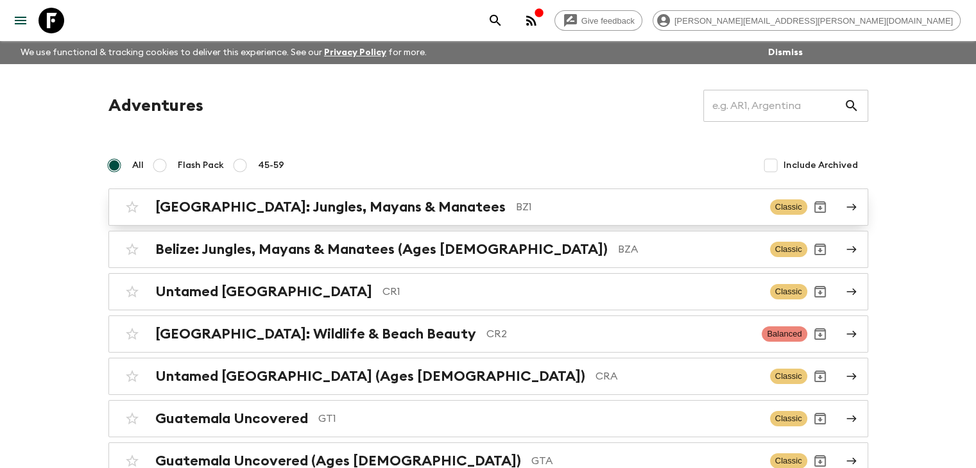
click at [239, 208] on h2 "[GEOGRAPHIC_DATA]: Jungles, Mayans & Manatees" at bounding box center [330, 207] width 350 height 17
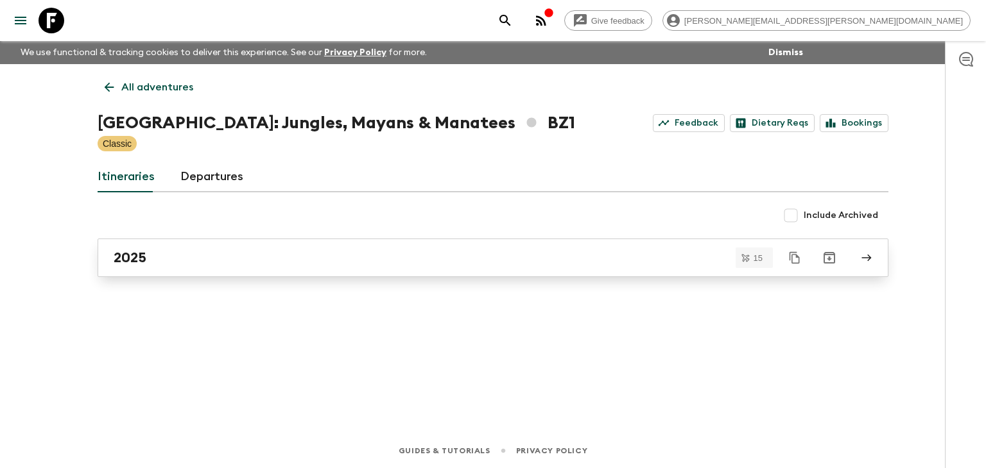
click at [203, 270] on link "2025" at bounding box center [493, 258] width 791 height 39
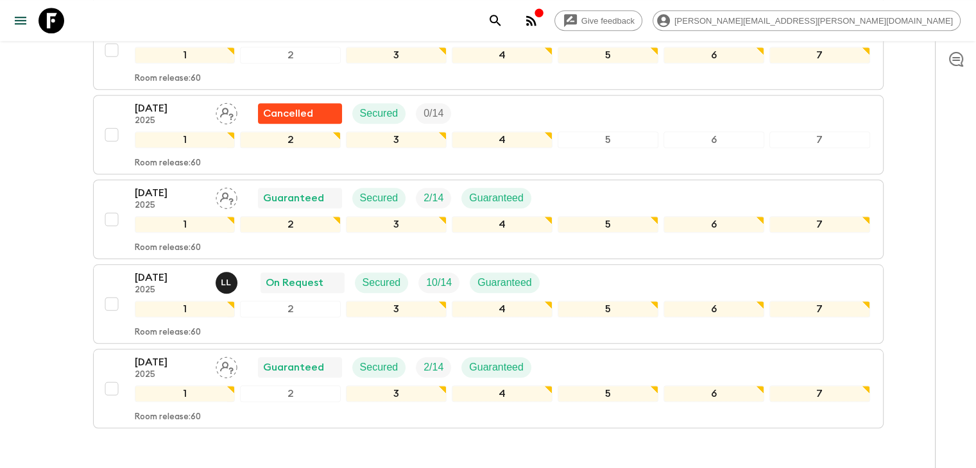
scroll to position [1180, 0]
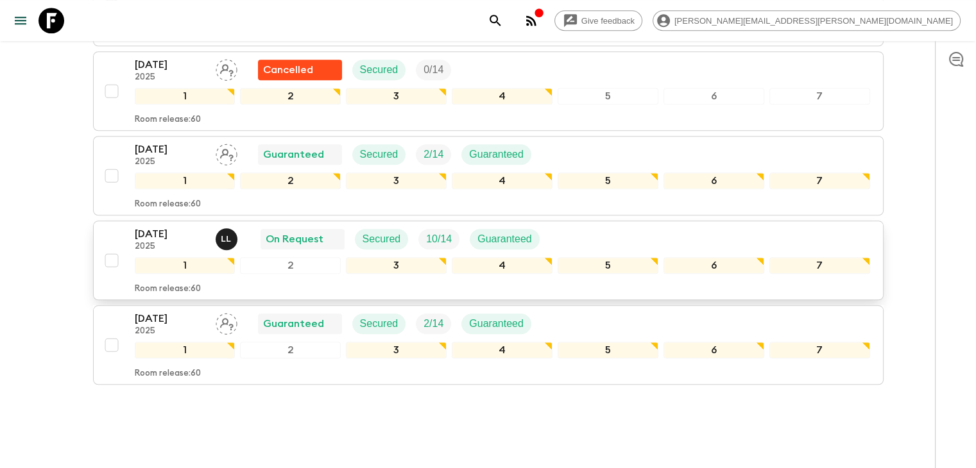
click at [178, 227] on p "[DATE]" at bounding box center [170, 234] width 71 height 15
